Goal: Ask a question

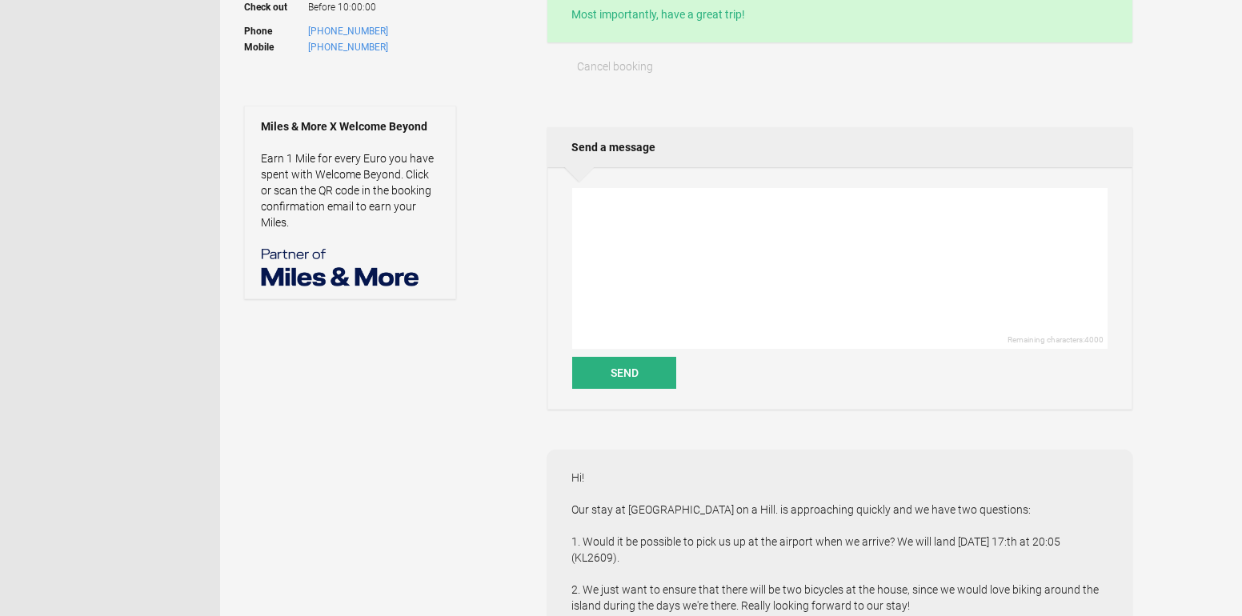
scroll to position [467, 0]
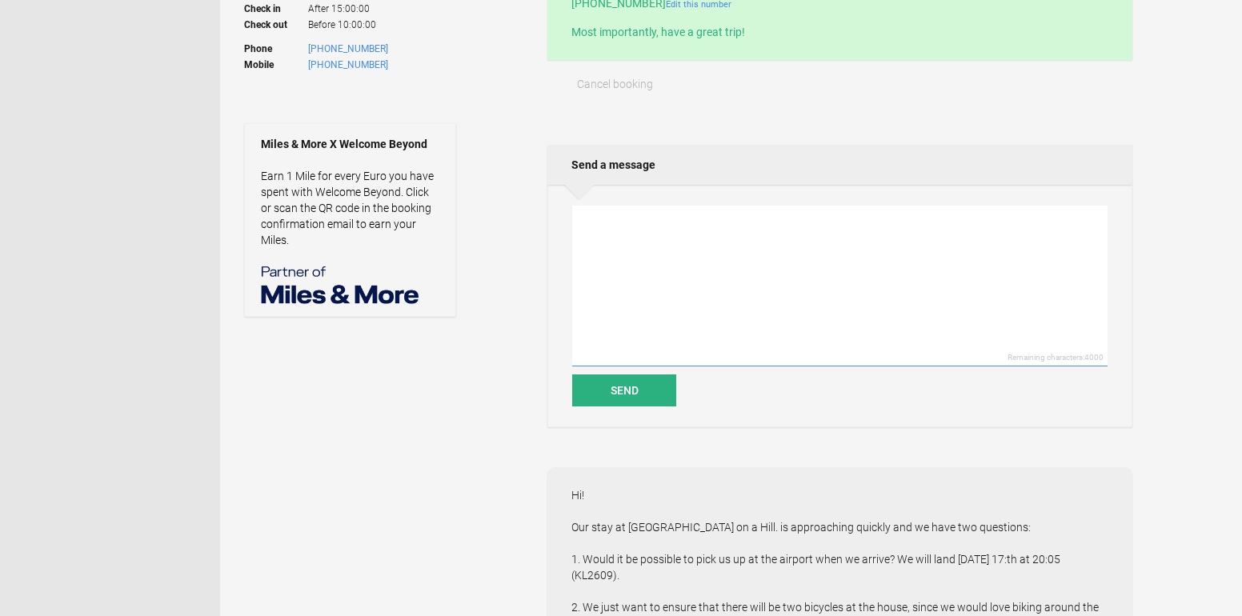
click at [654, 246] on textarea at bounding box center [840, 286] width 536 height 161
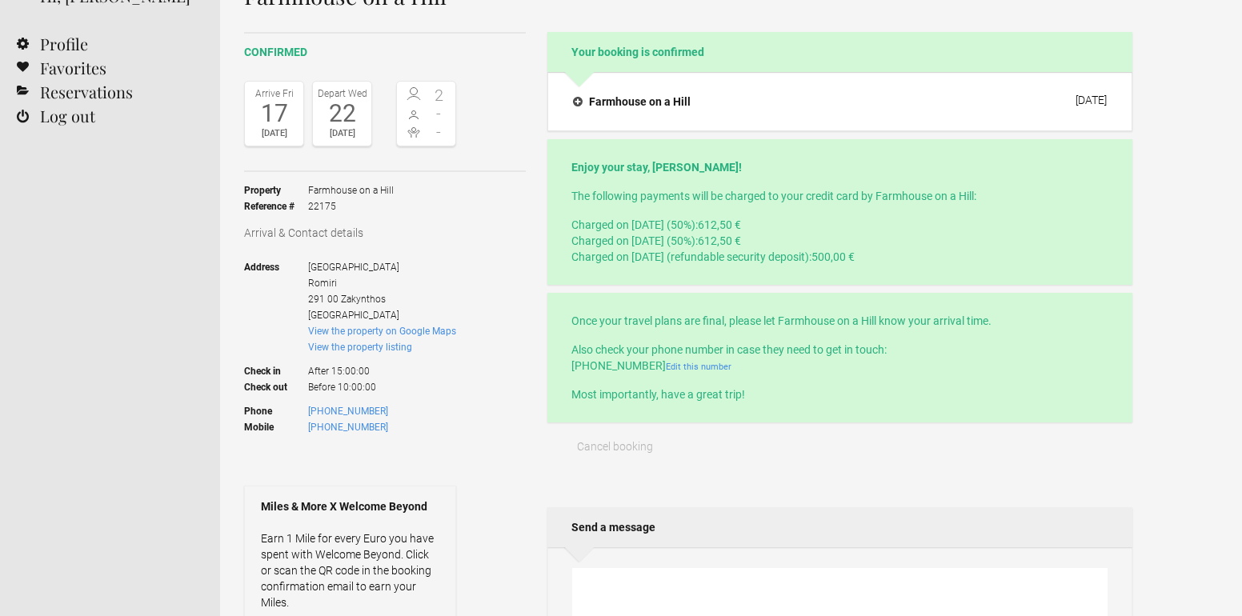
scroll to position [0, 0]
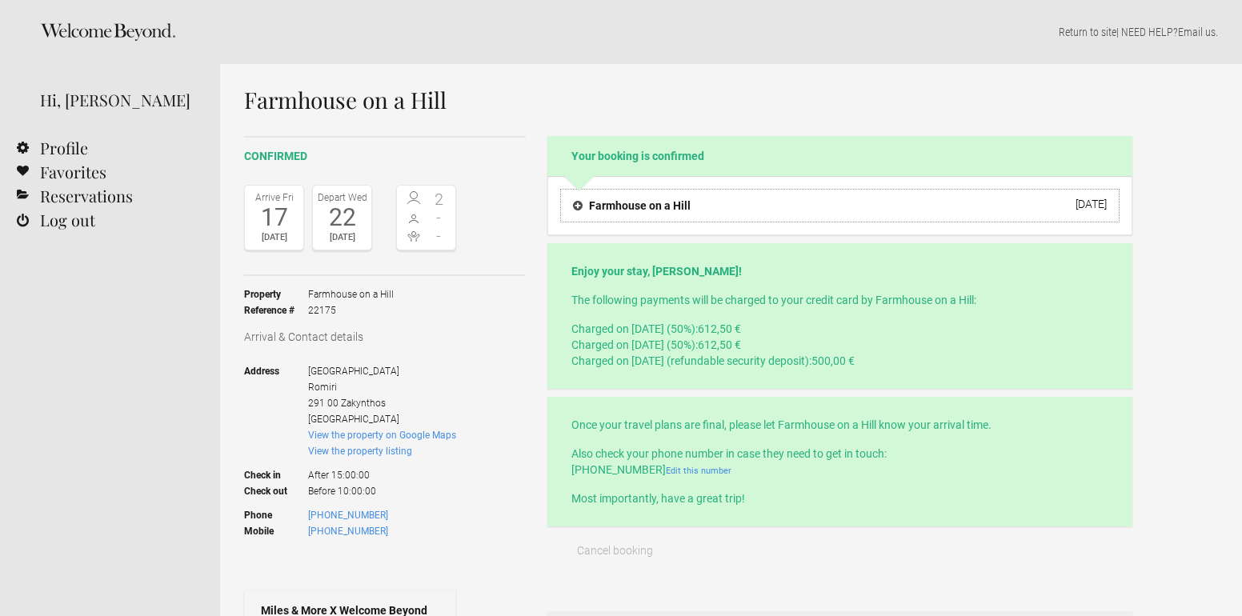
click at [577, 202] on h4 "Farmhouse on a Hill" at bounding box center [632, 206] width 118 height 16
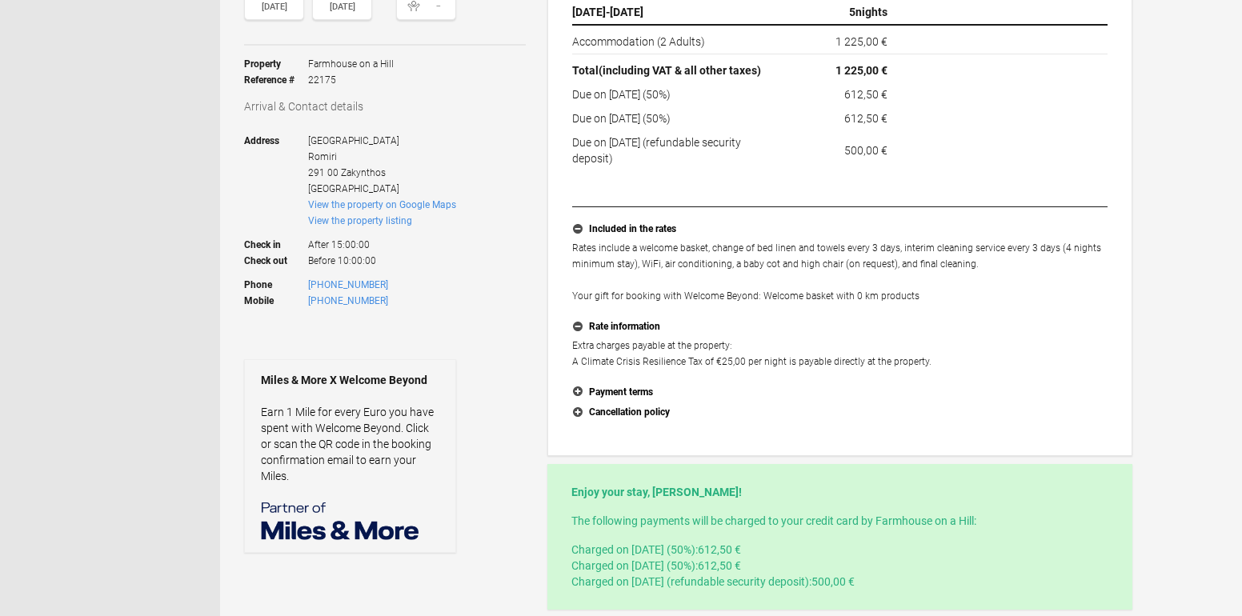
scroll to position [235, 0]
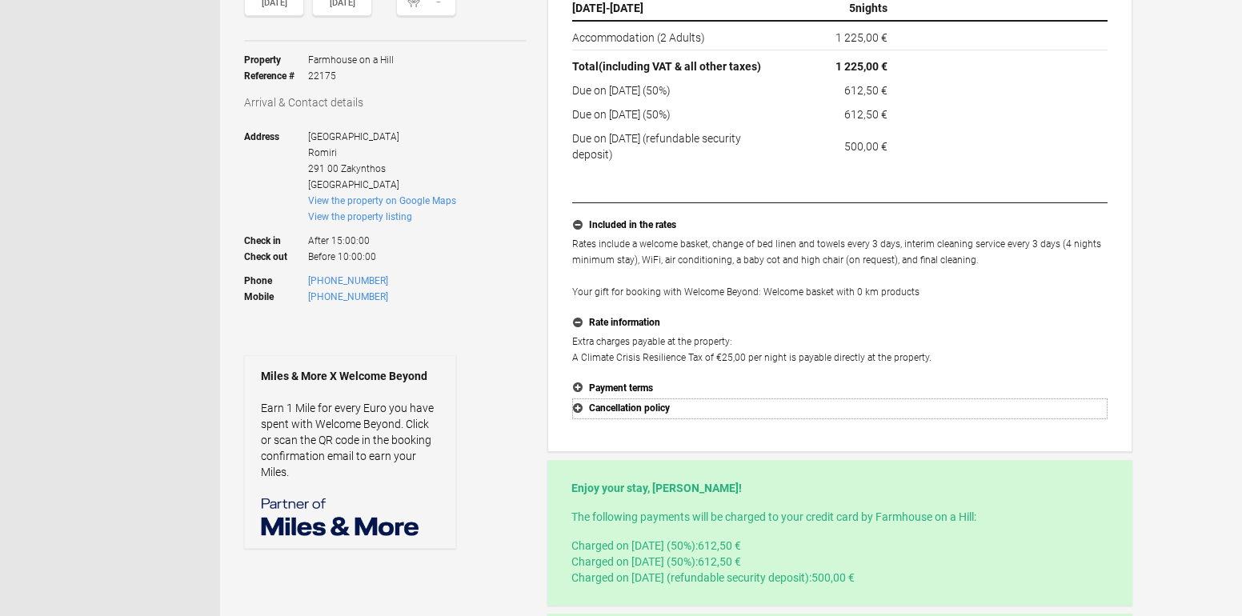
click at [629, 406] on button "Cancellation policy" at bounding box center [840, 409] width 536 height 21
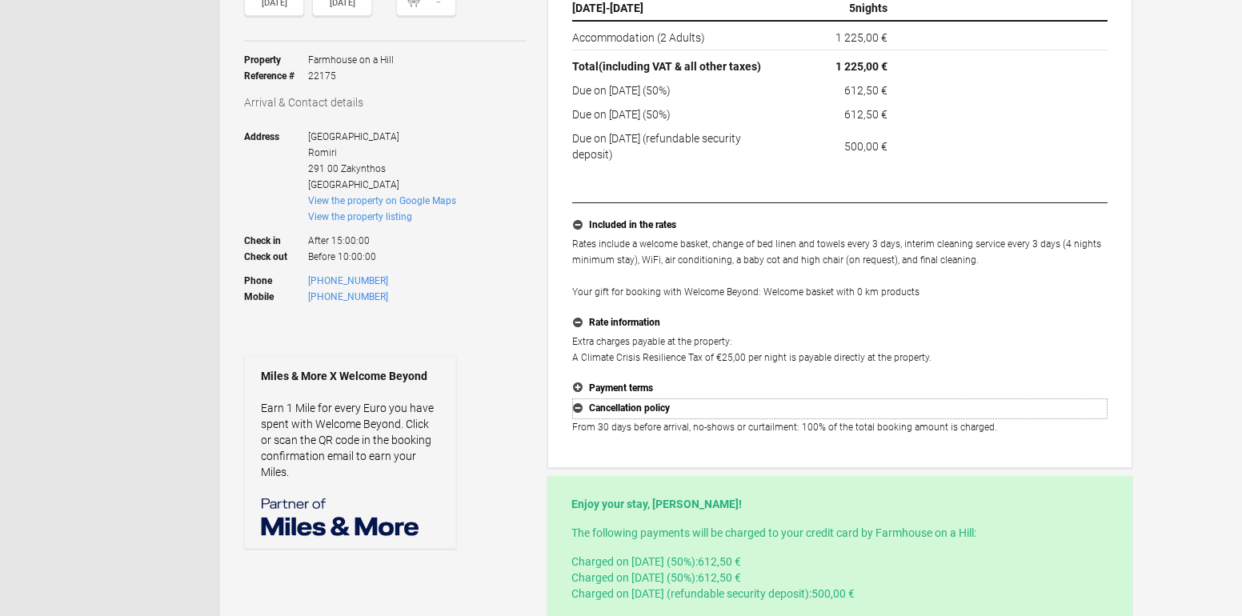
click at [629, 407] on button "Cancellation policy" at bounding box center [840, 409] width 536 height 21
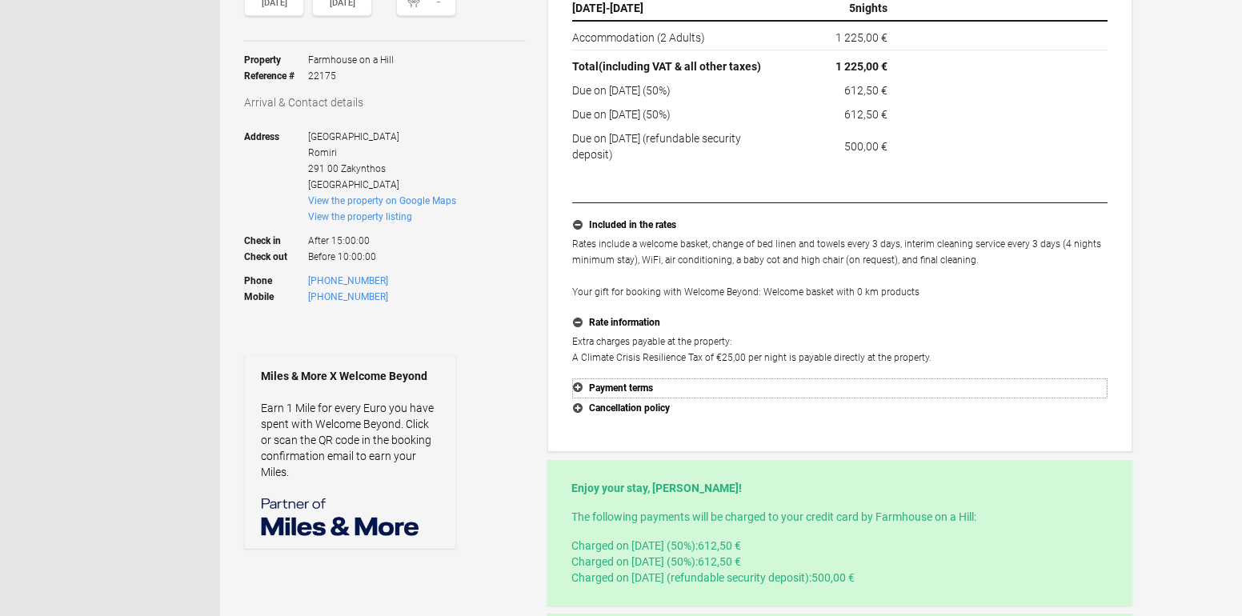
click at [632, 386] on button "Payment terms" at bounding box center [840, 389] width 536 height 21
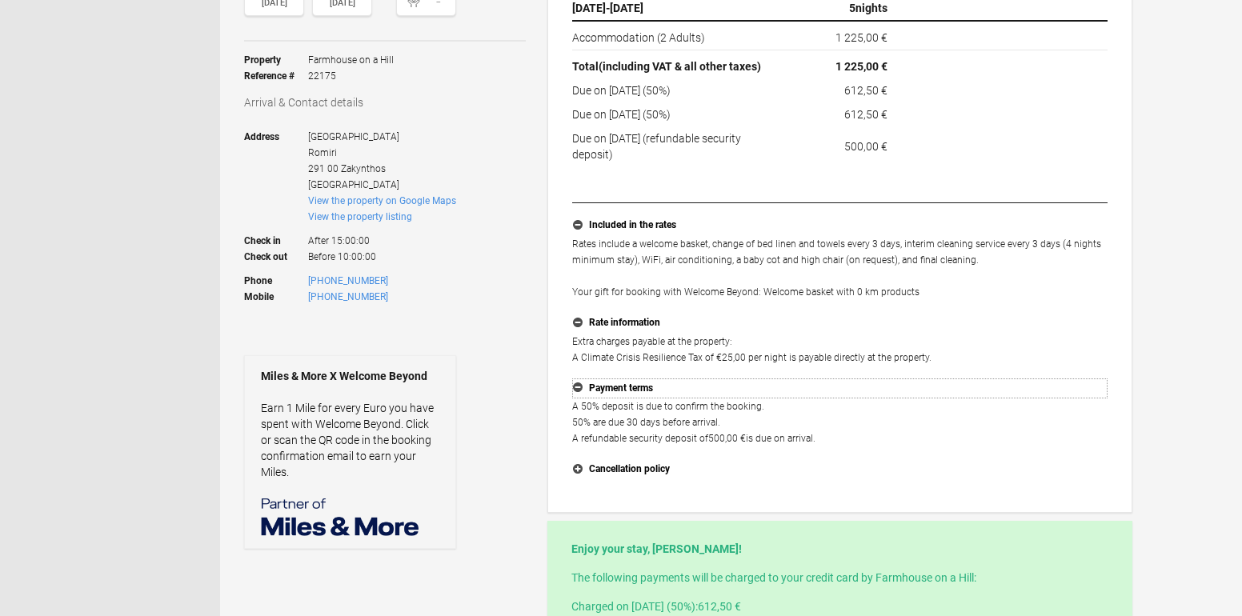
click at [632, 386] on button "Payment terms" at bounding box center [840, 389] width 536 height 21
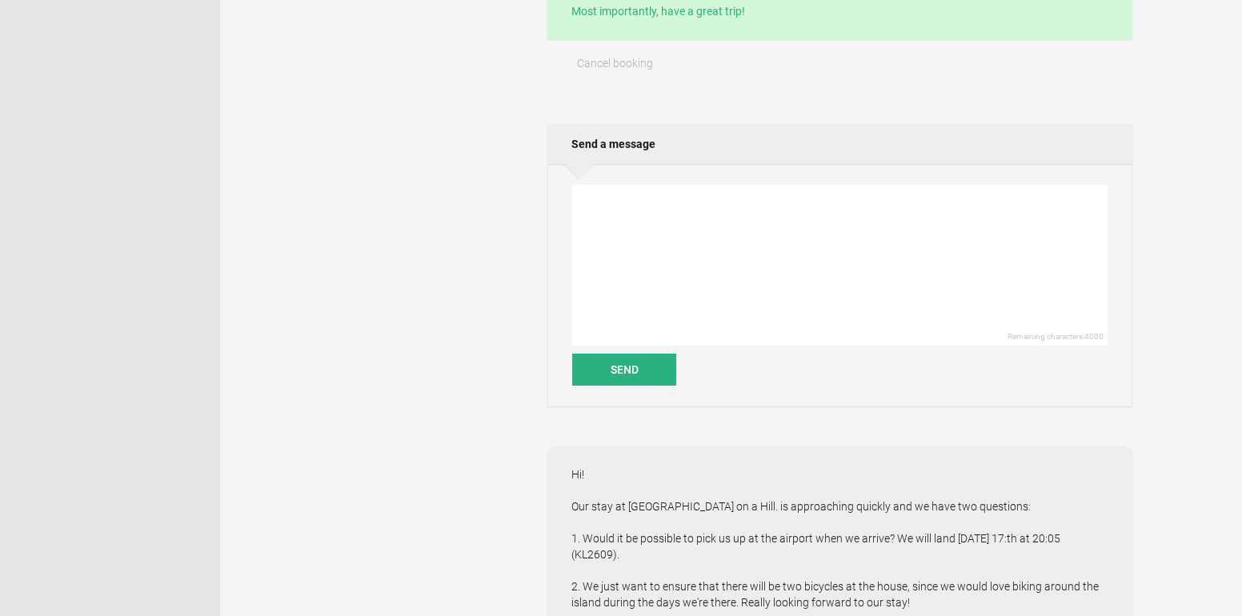
scroll to position [941, 0]
click at [681, 200] on textarea at bounding box center [840, 263] width 536 height 161
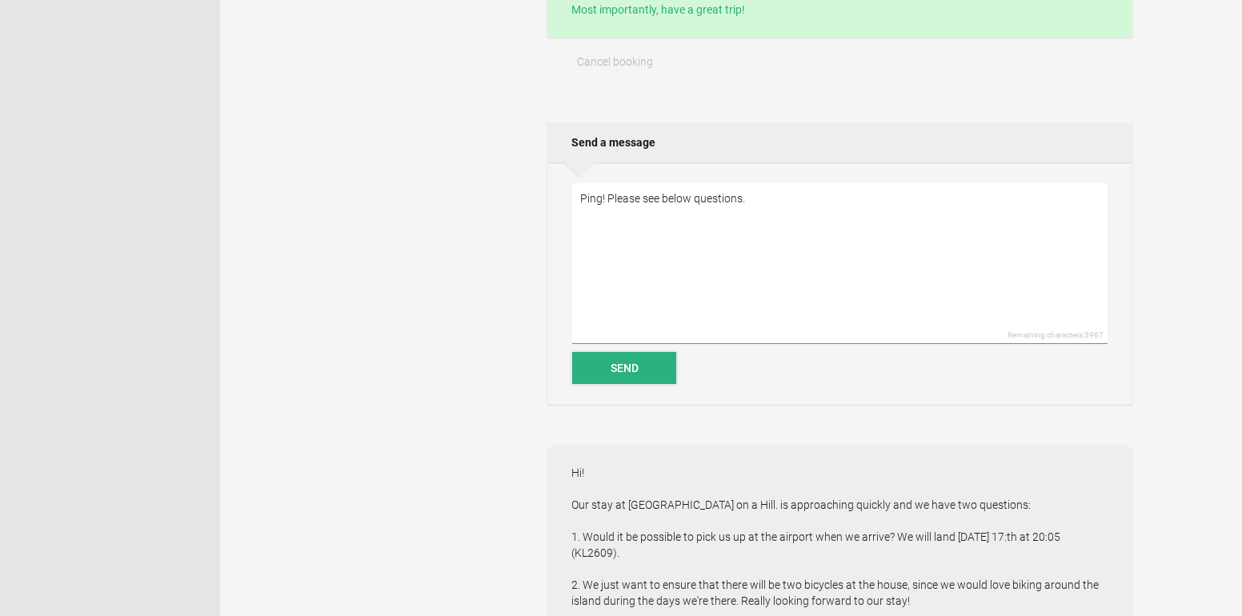
type textarea "Ping! Please see below questions."
click at [632, 371] on button "Send" at bounding box center [624, 368] width 104 height 32
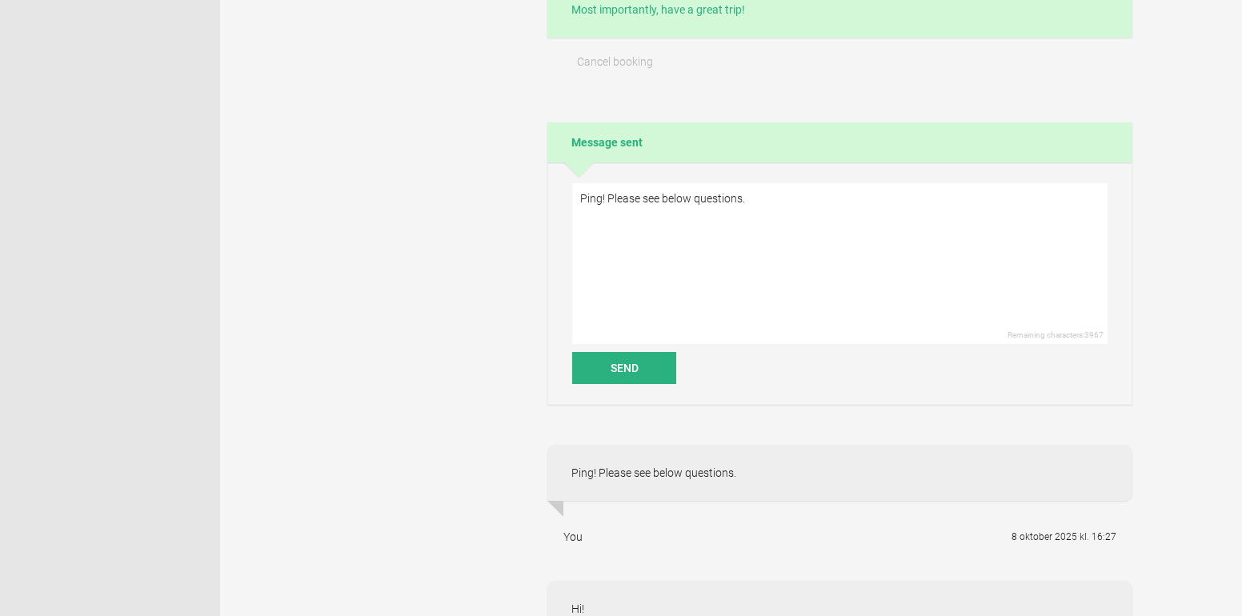
click at [431, 344] on div "confirmed Arrive [DATE] Depart [DATE] 2 - - Toggle booking details Property Far…" at bounding box center [688, 96] width 889 height 1802
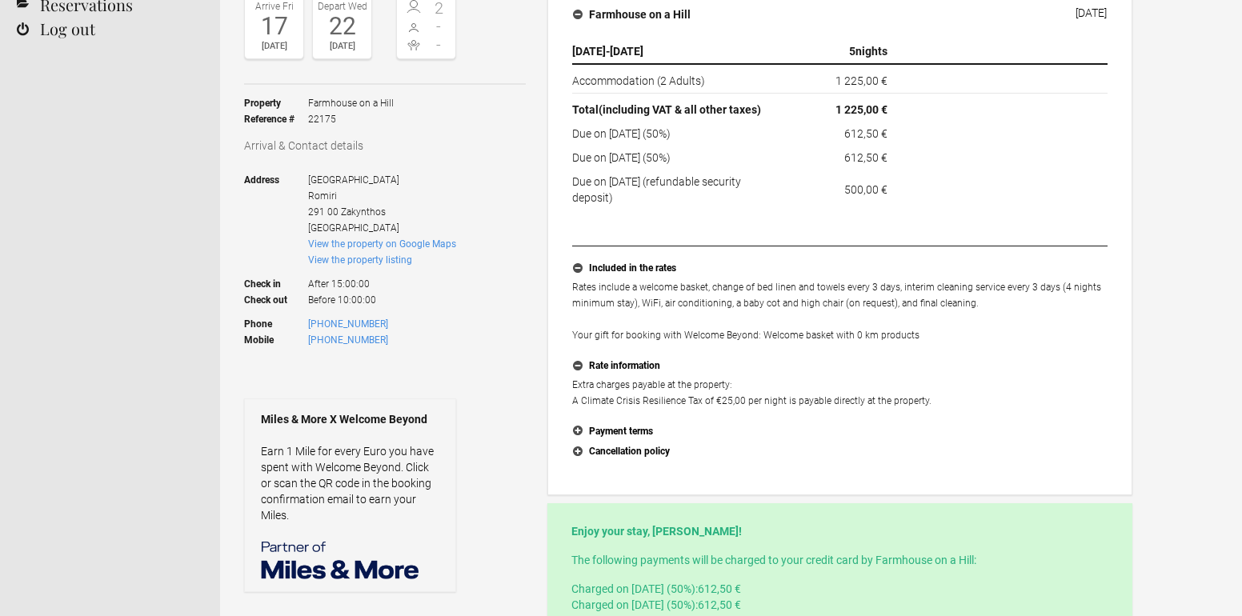
scroll to position [0, 0]
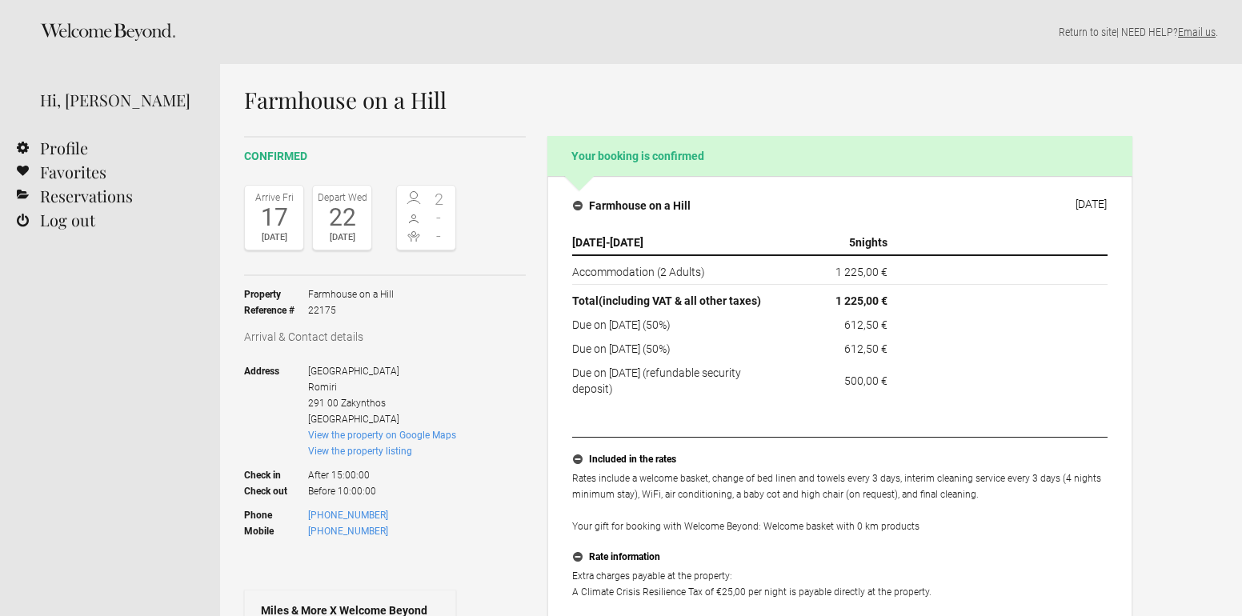
click at [1196, 32] on link "Email us" at bounding box center [1197, 32] width 38 height 13
click at [389, 452] on link "View the property listing" at bounding box center [360, 451] width 104 height 11
click at [146, 32] on icon at bounding box center [107, 32] width 135 height 18
